Goal: Navigation & Orientation: Find specific page/section

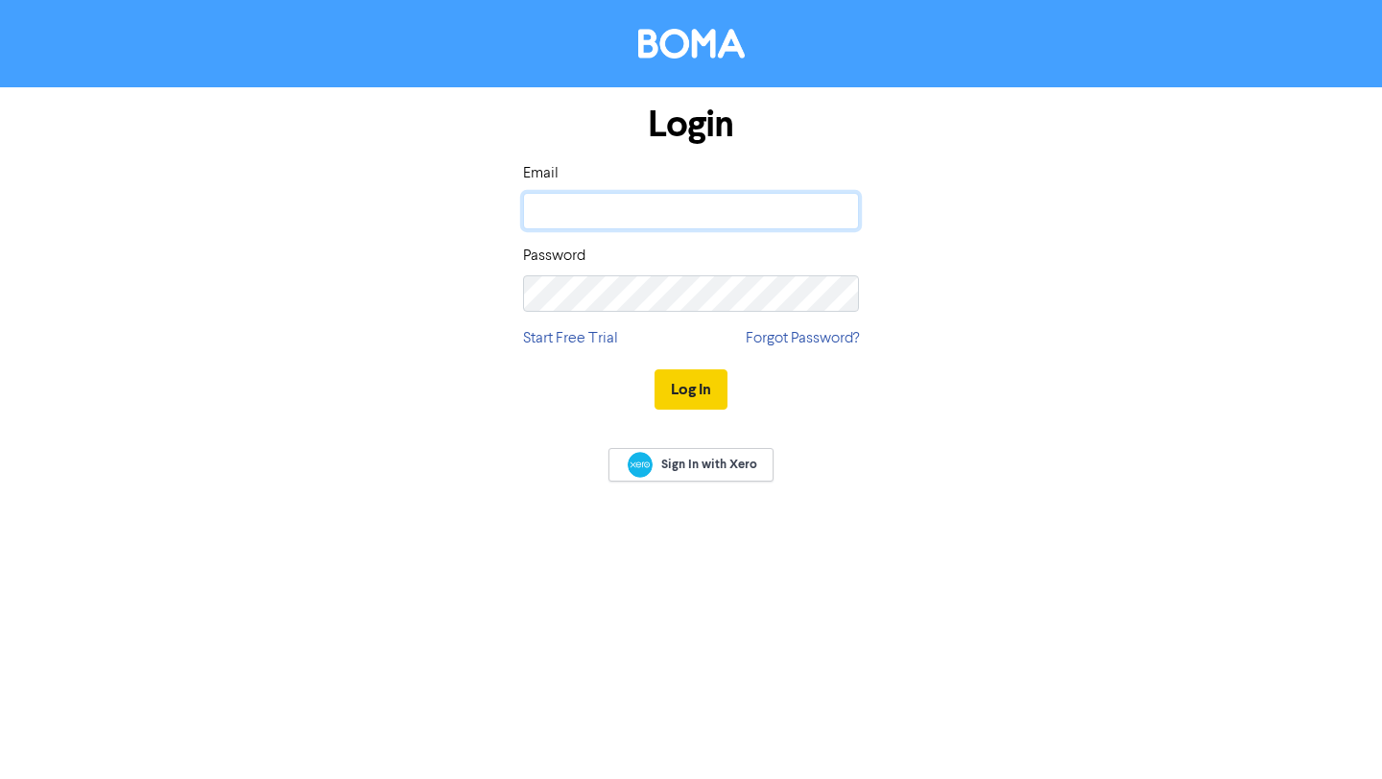
type input "[EMAIL_ADDRESS][DOMAIN_NAME]"
click at [694, 387] on button "Log In" at bounding box center [691, 389] width 73 height 40
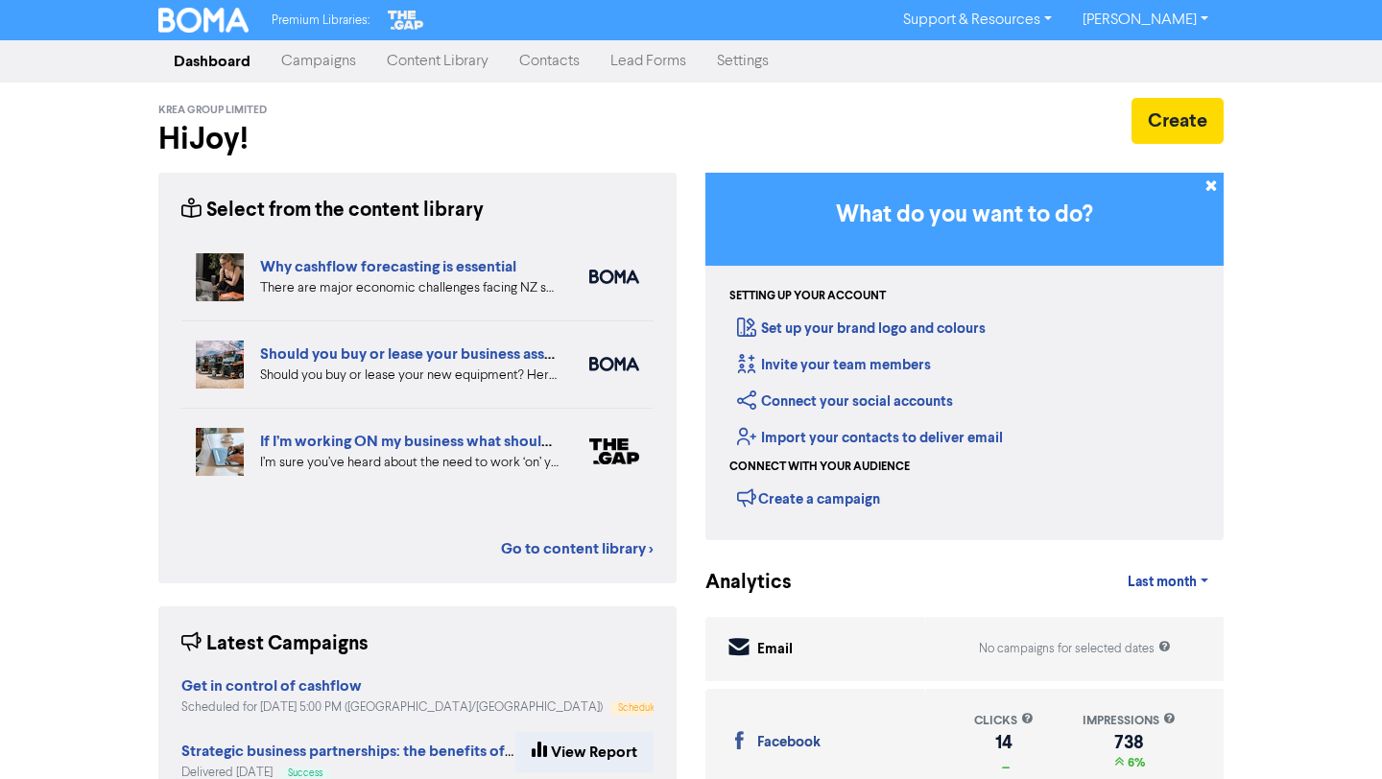
click at [328, 59] on link "Campaigns" at bounding box center [319, 61] width 106 height 38
